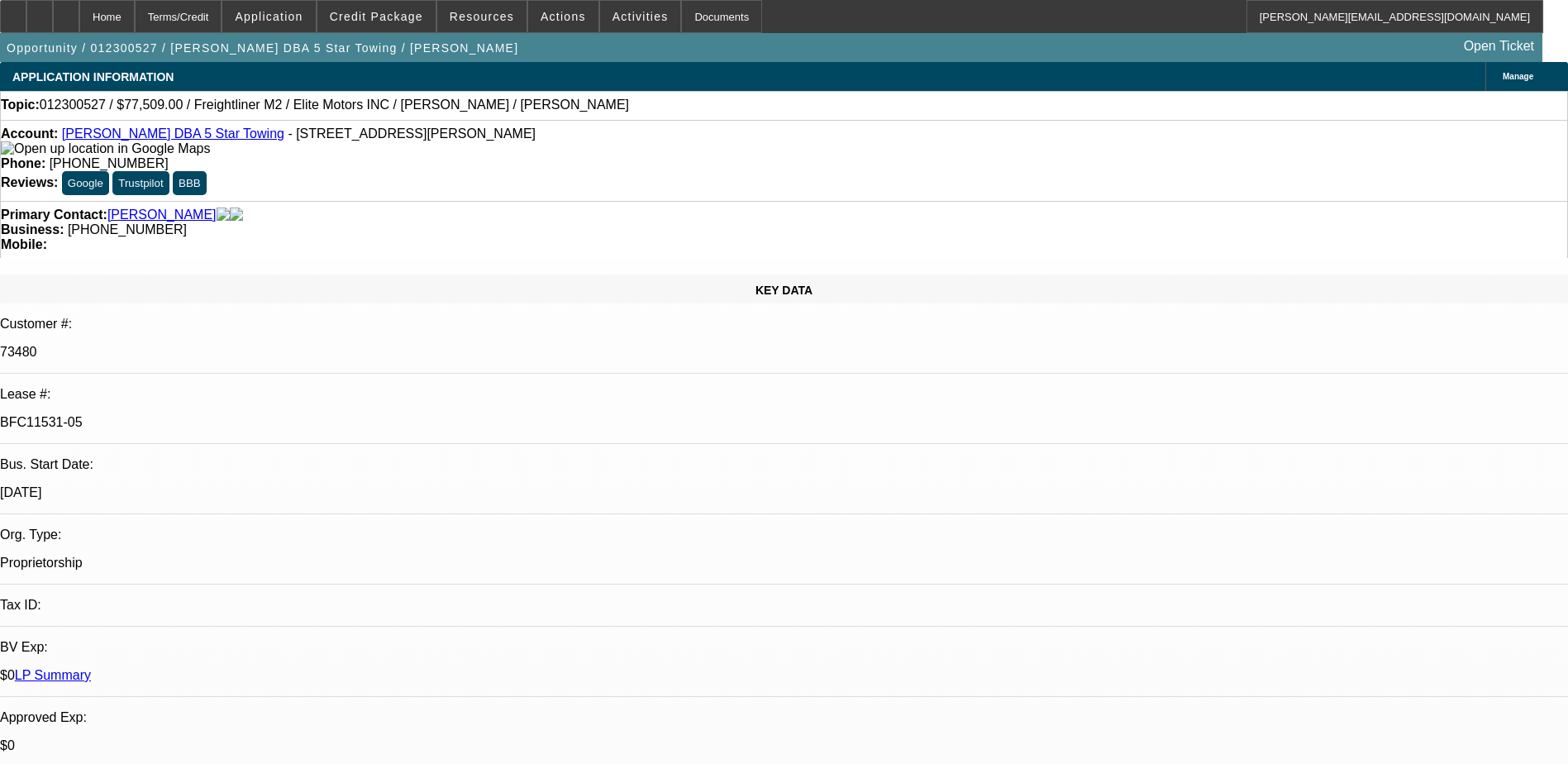
select select "0"
select select "0.1"
select select "0"
select select "0.1"
select select "0"
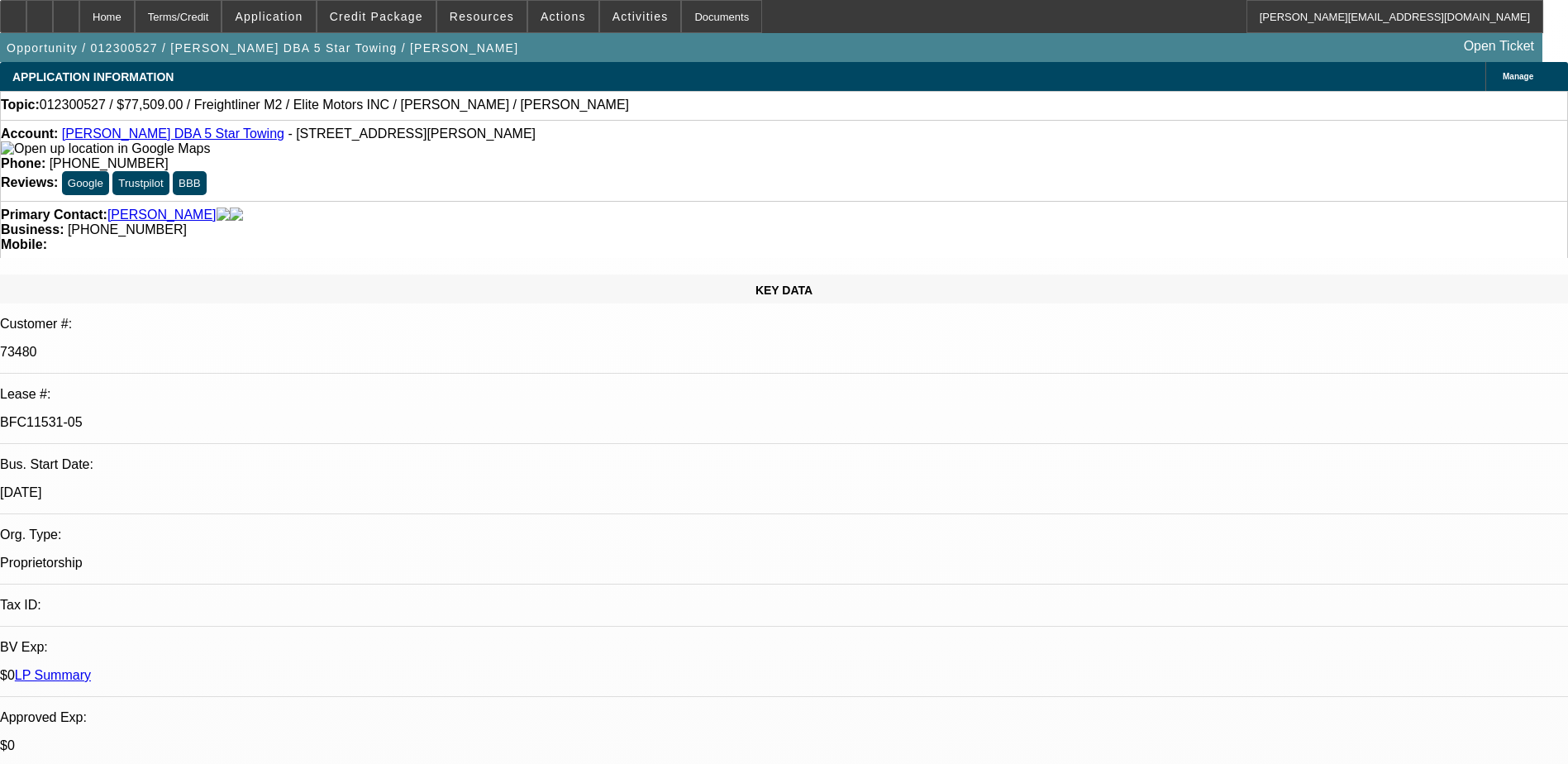
select select "0"
select select "0.1"
select select "0"
select select "2"
select select "0.1"
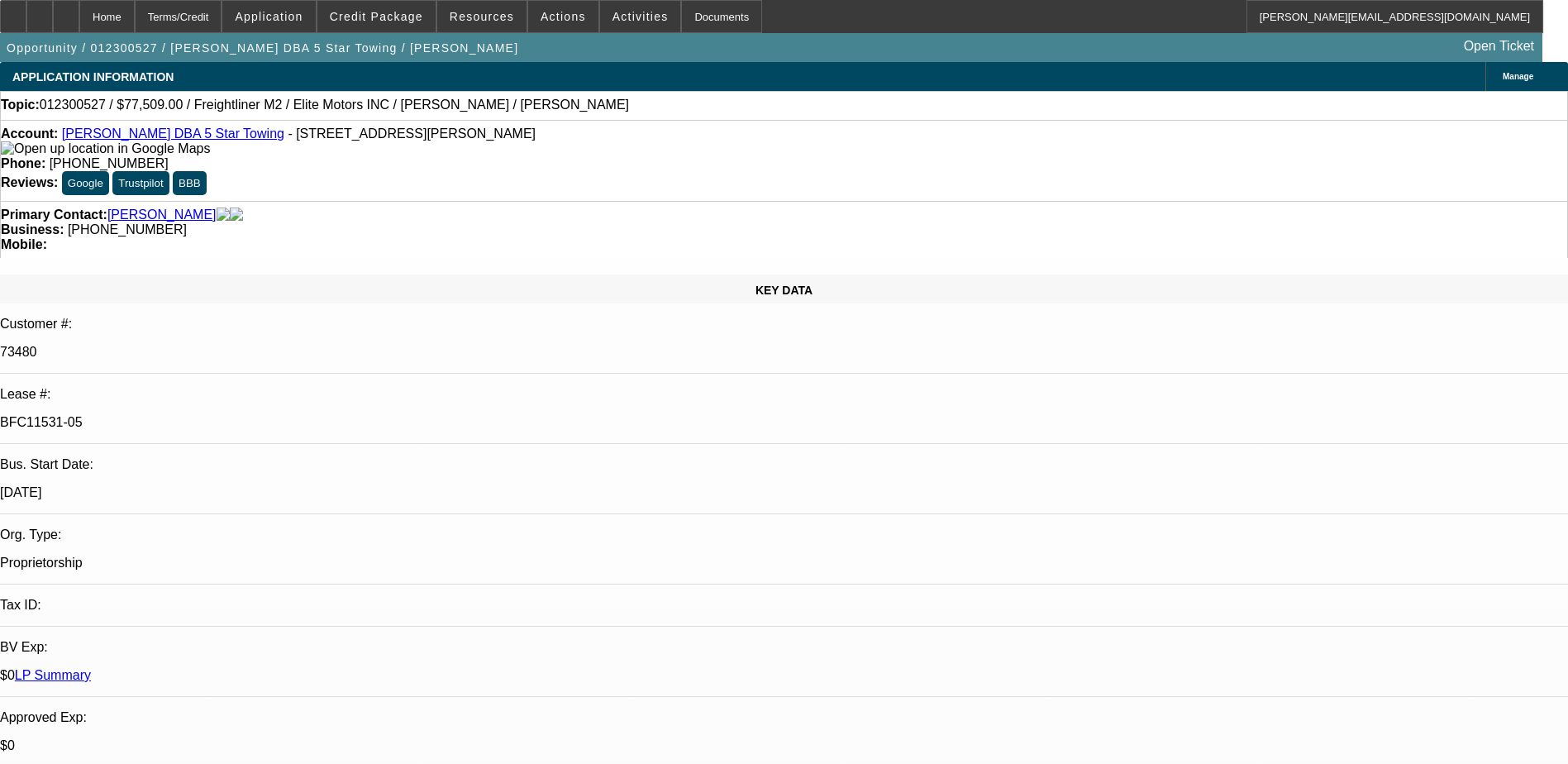
select select "1"
select select "2"
select select "4"
select select "1"
select select "2"
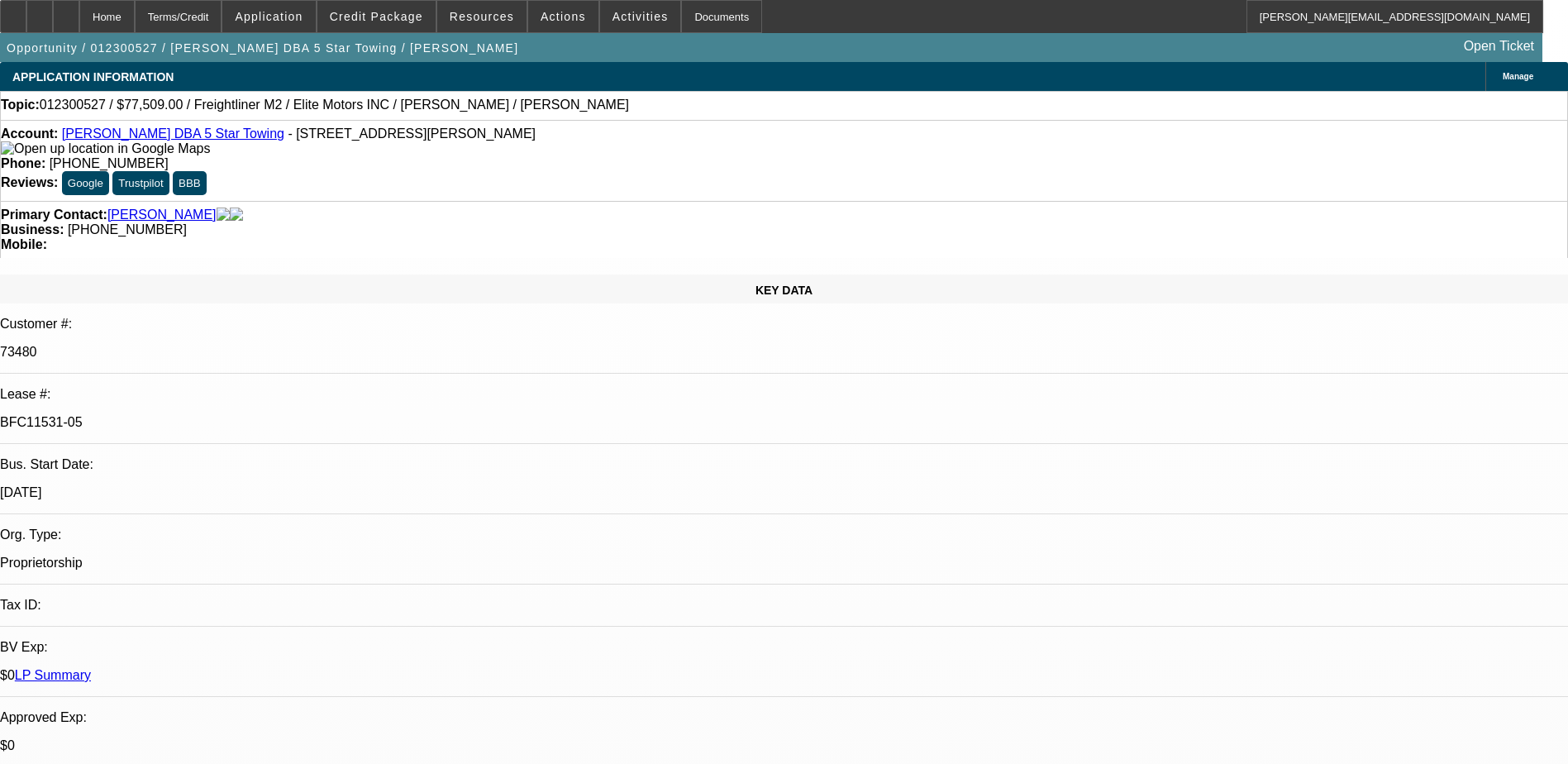
select select "4"
select select "1"
select select "2"
select select "4"
select select "1"
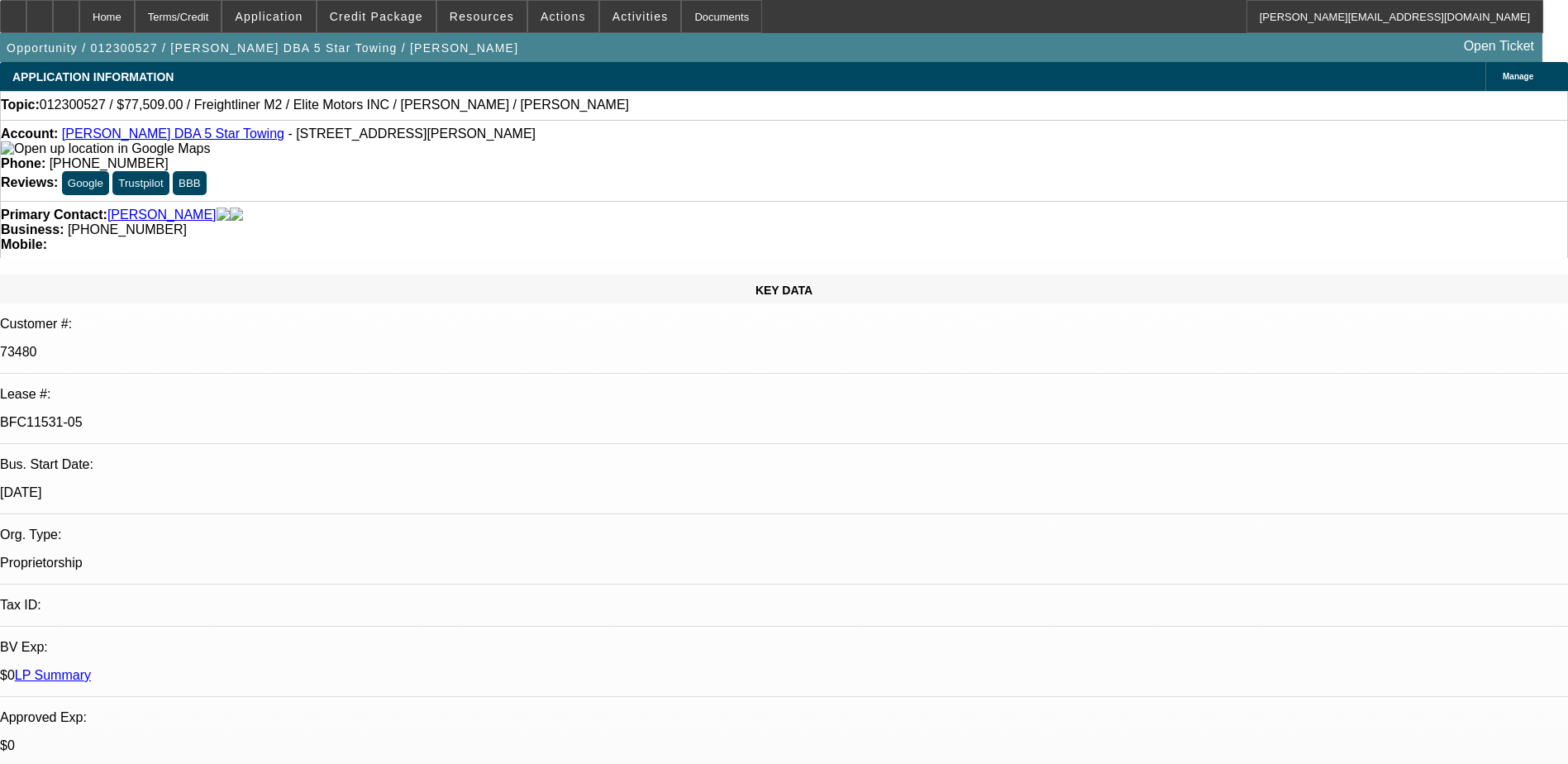
select select "2"
select select "4"
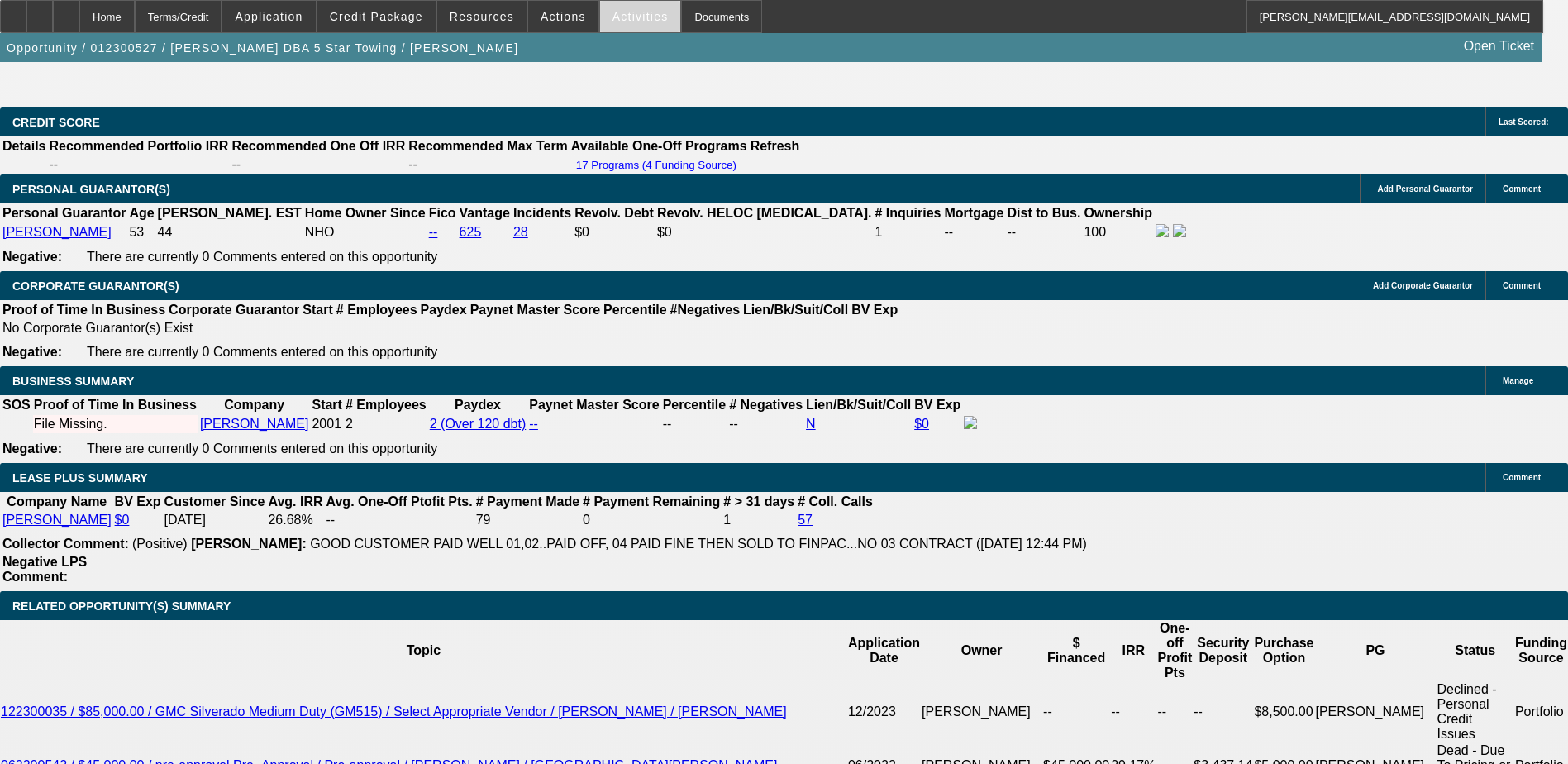
scroll to position [2398, 0]
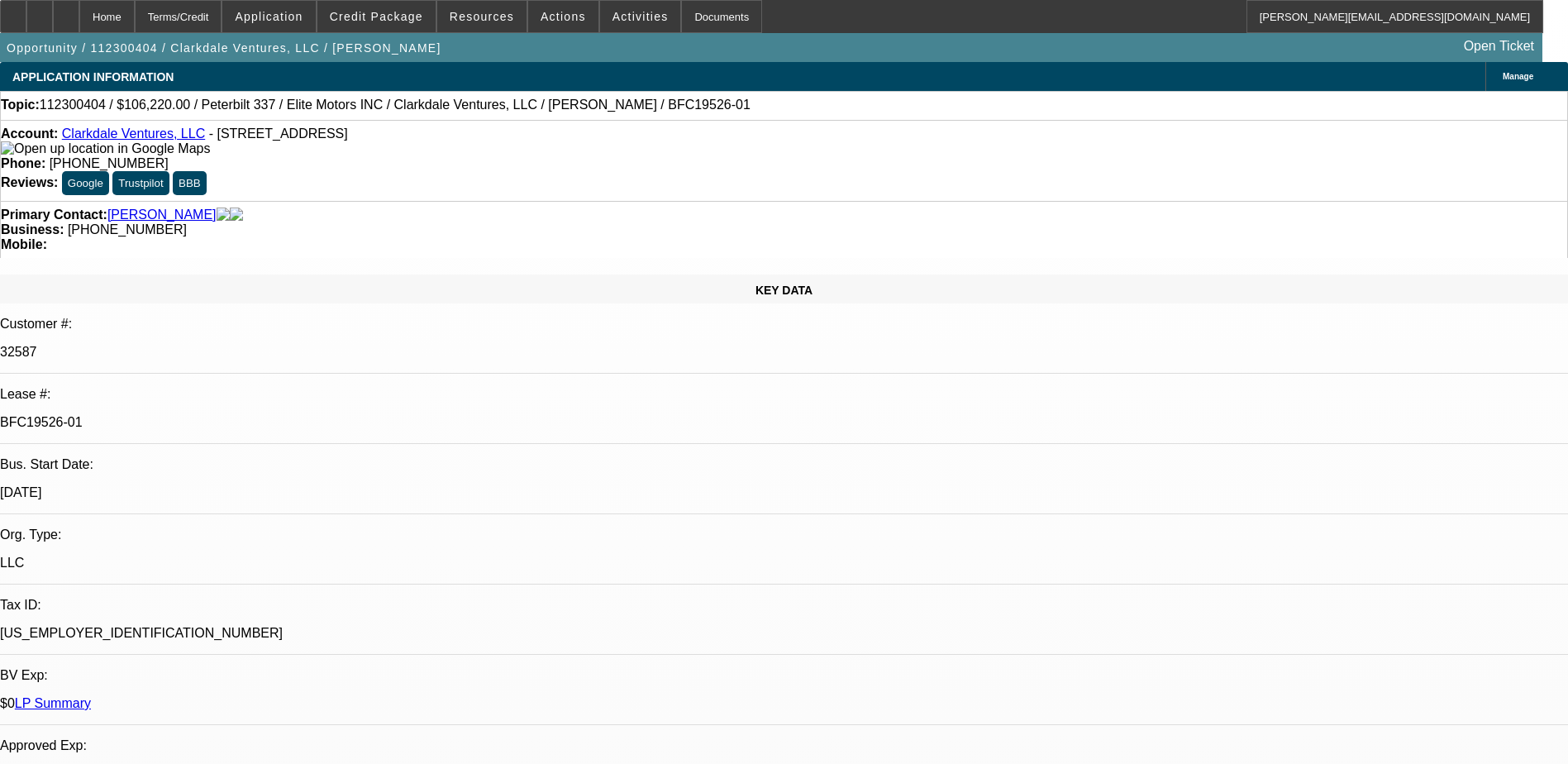
select select "0"
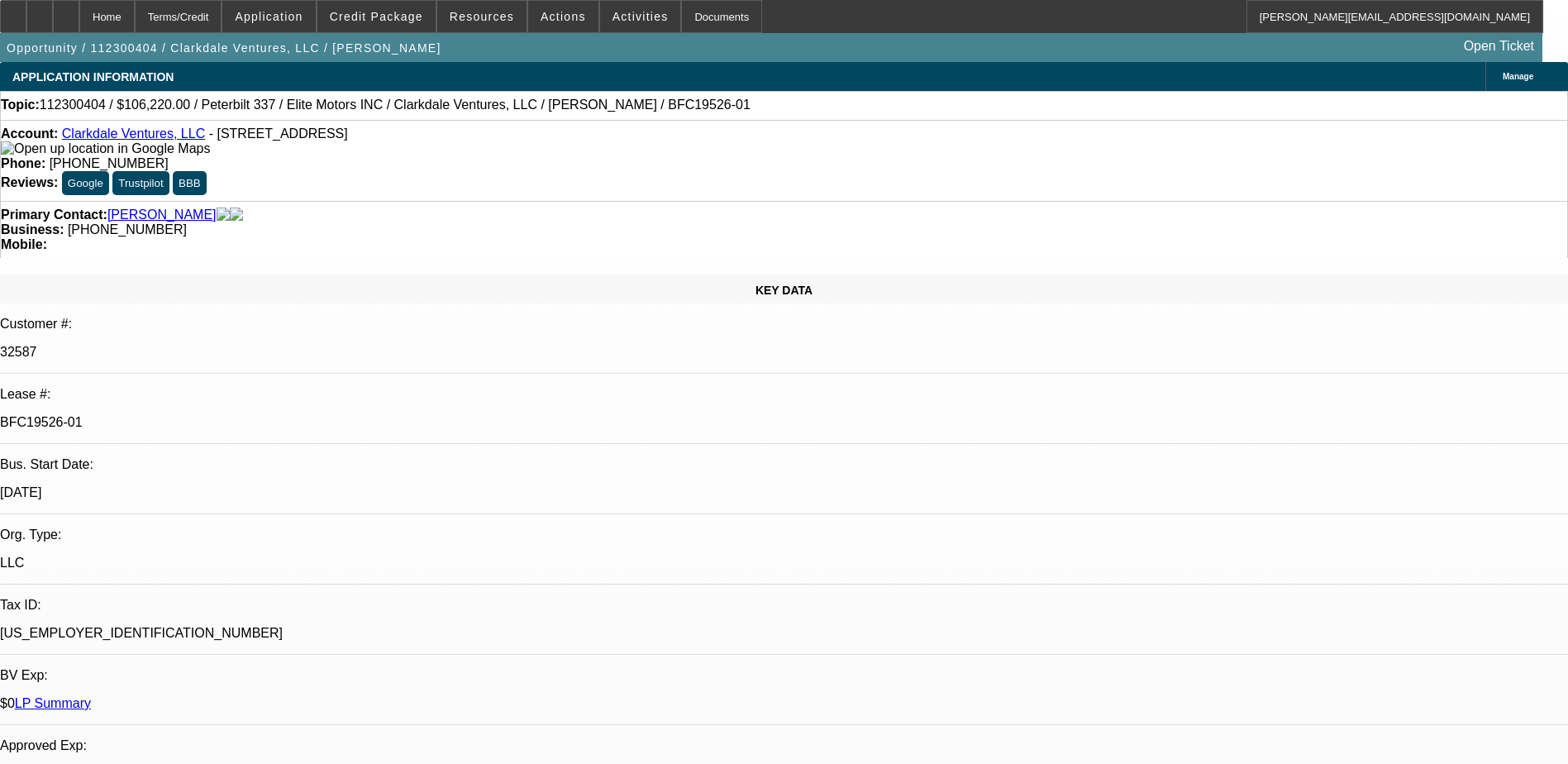
select select "0"
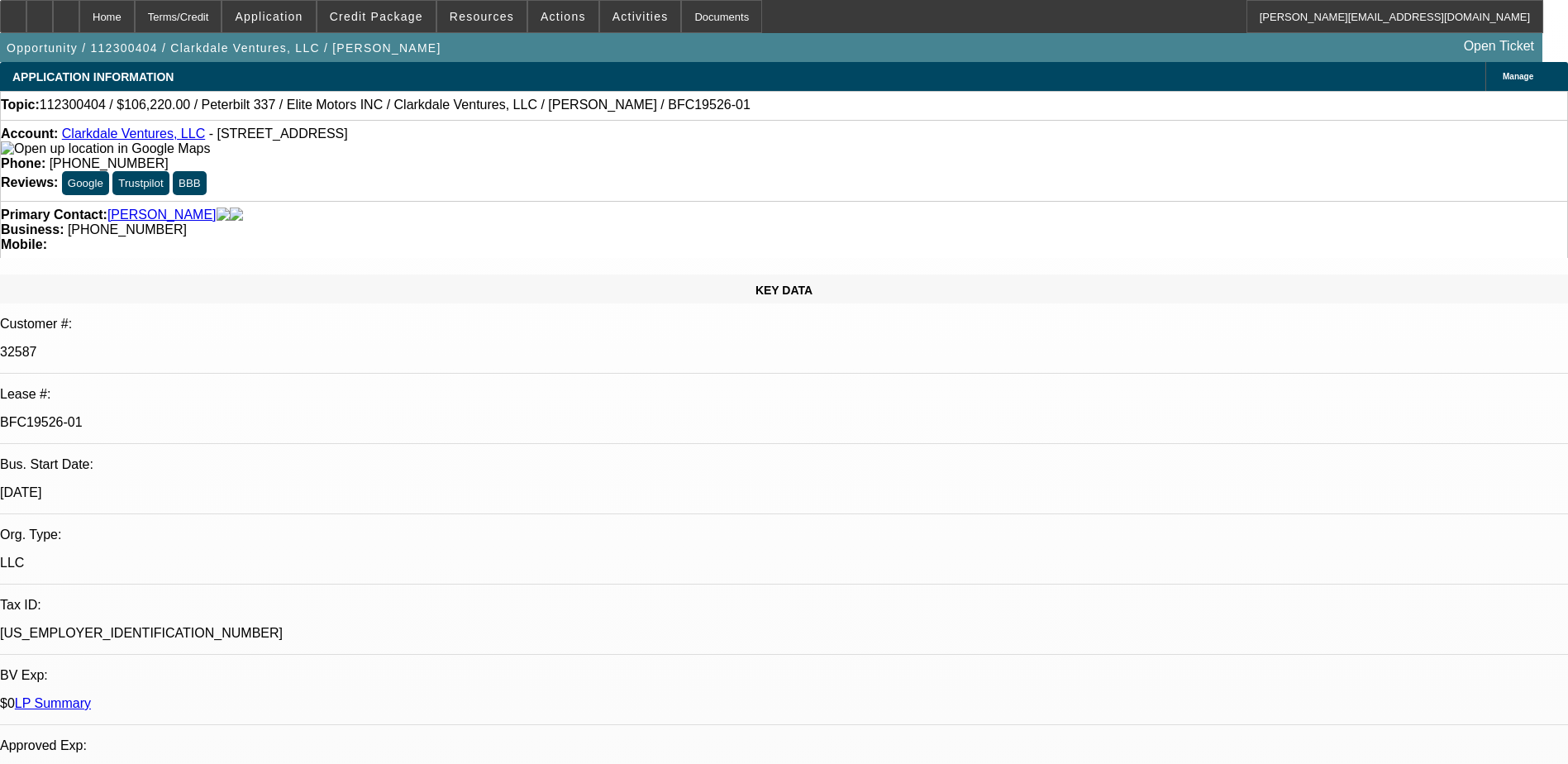
select select "0"
select select "1"
select select "6"
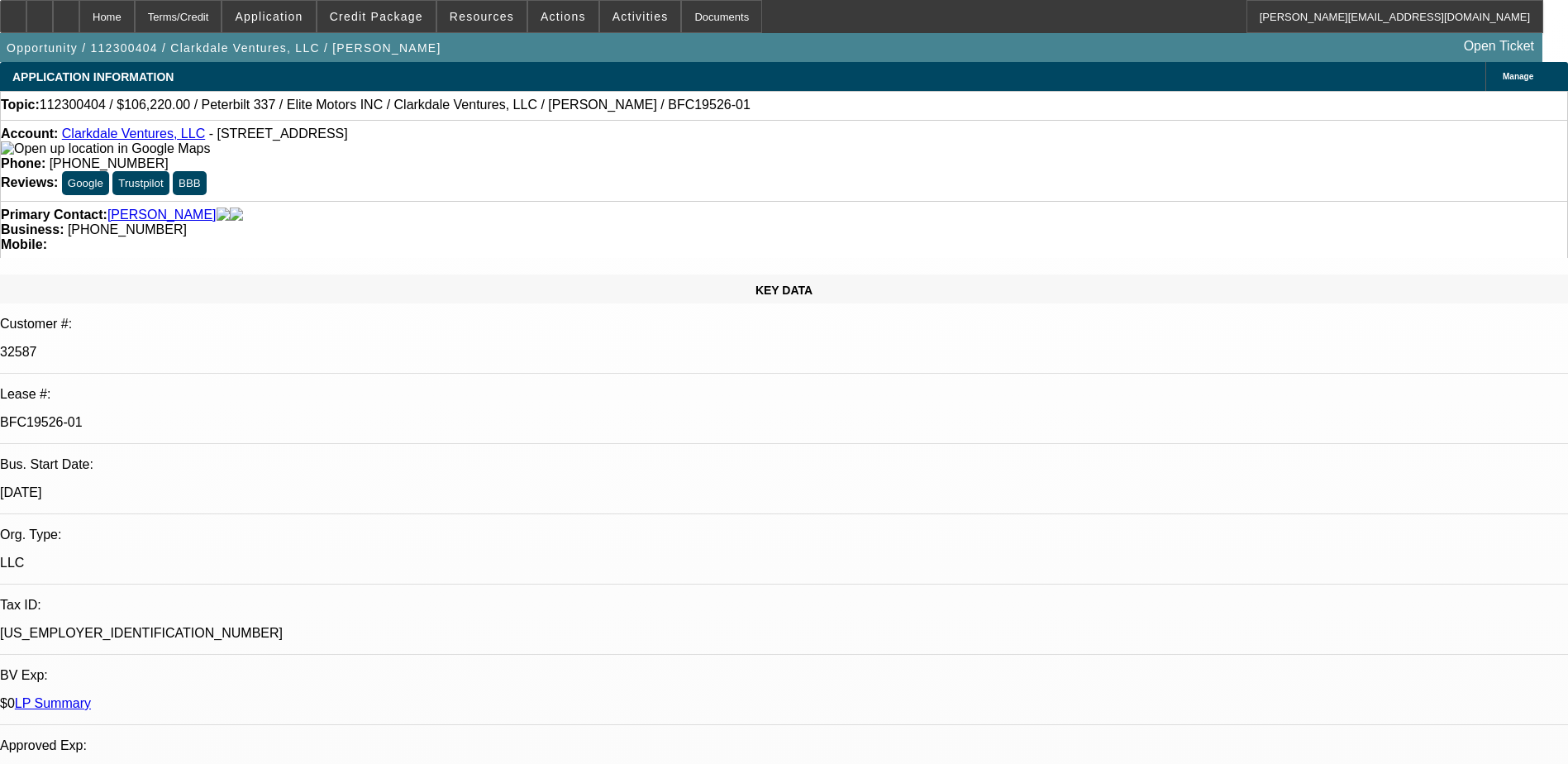
select select "1"
select select "6"
select select "1"
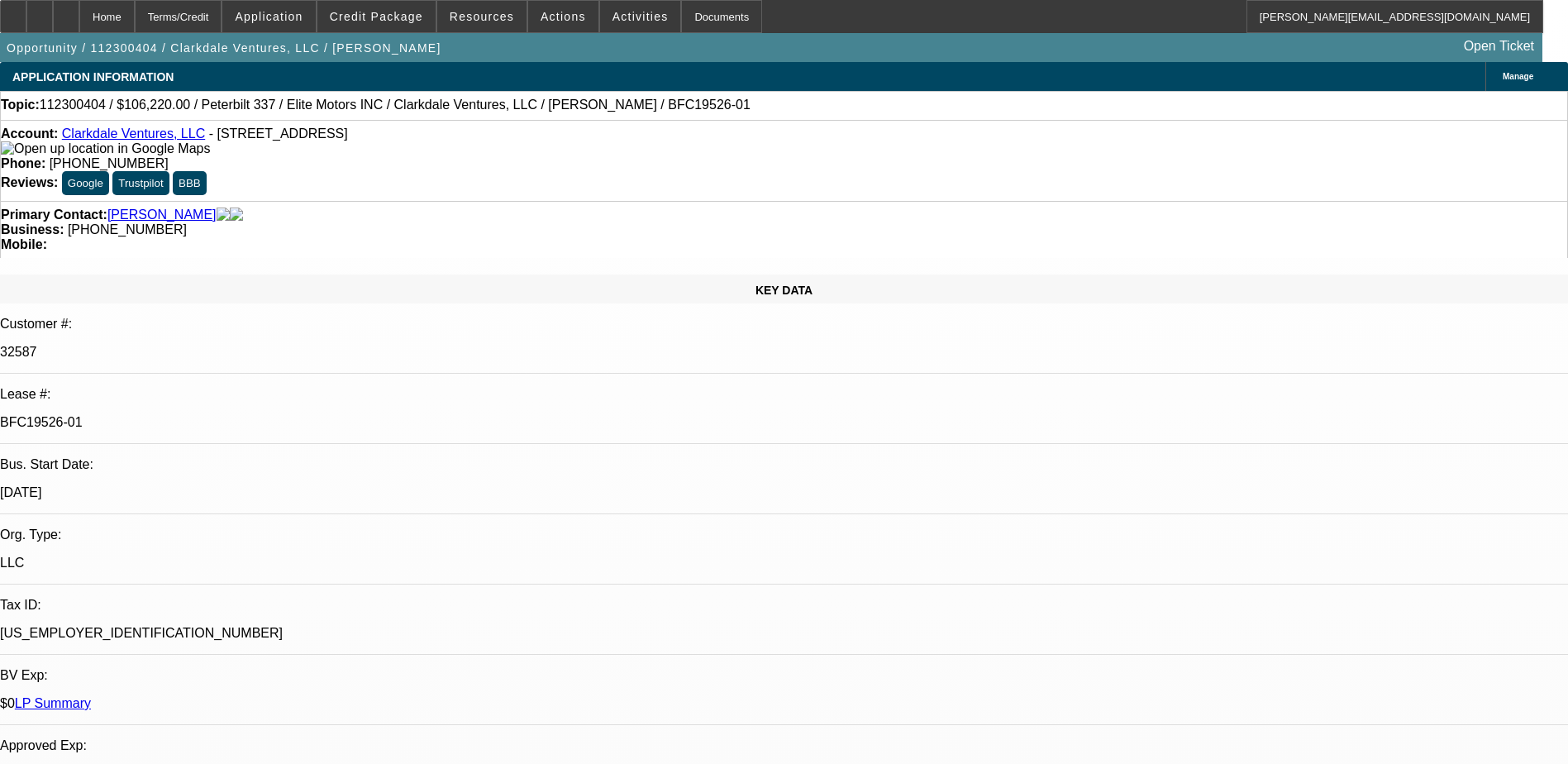
select select "6"
select select "1"
select select "6"
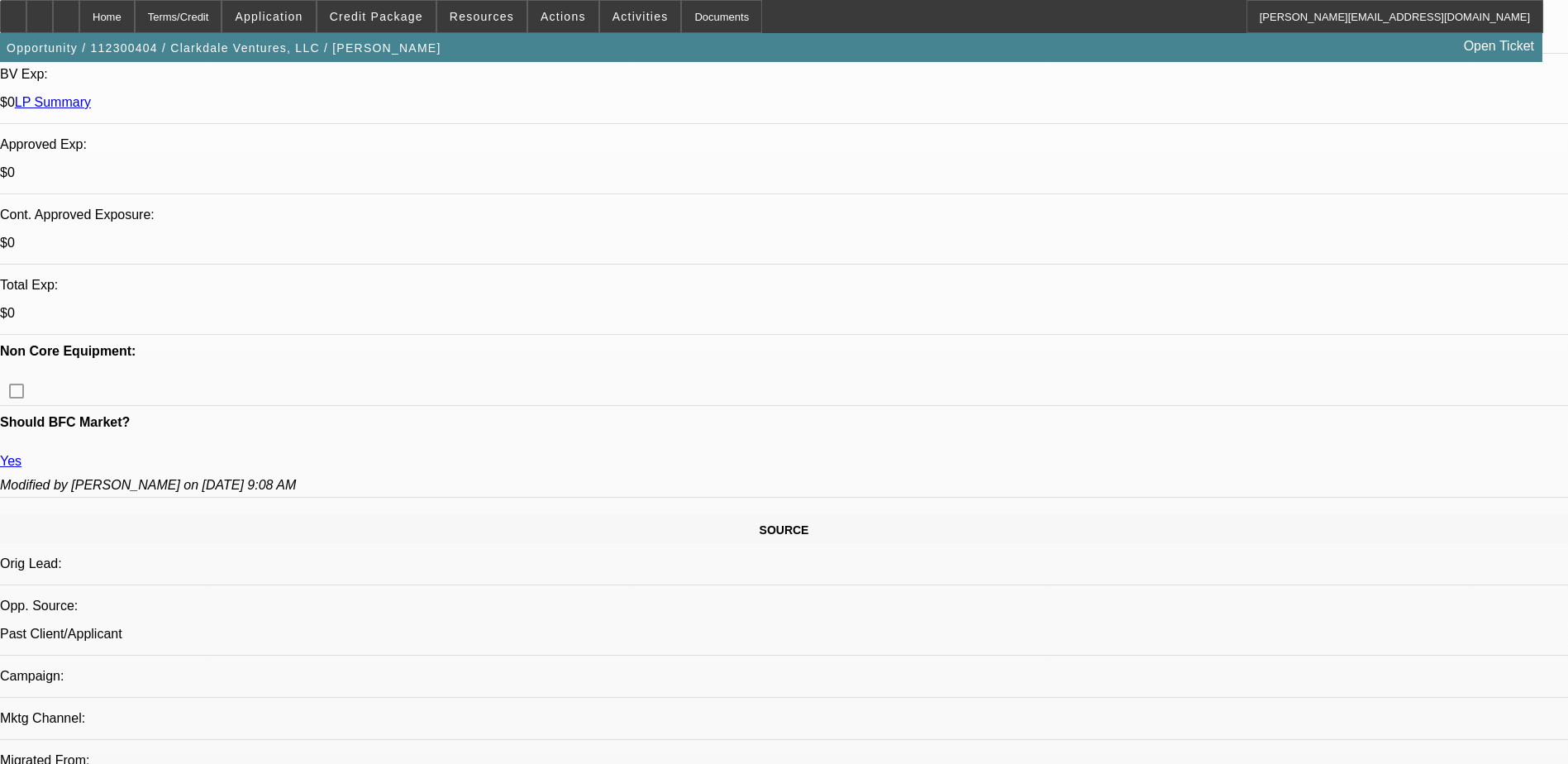
scroll to position [579, 0]
